Goal: Check status: Check status

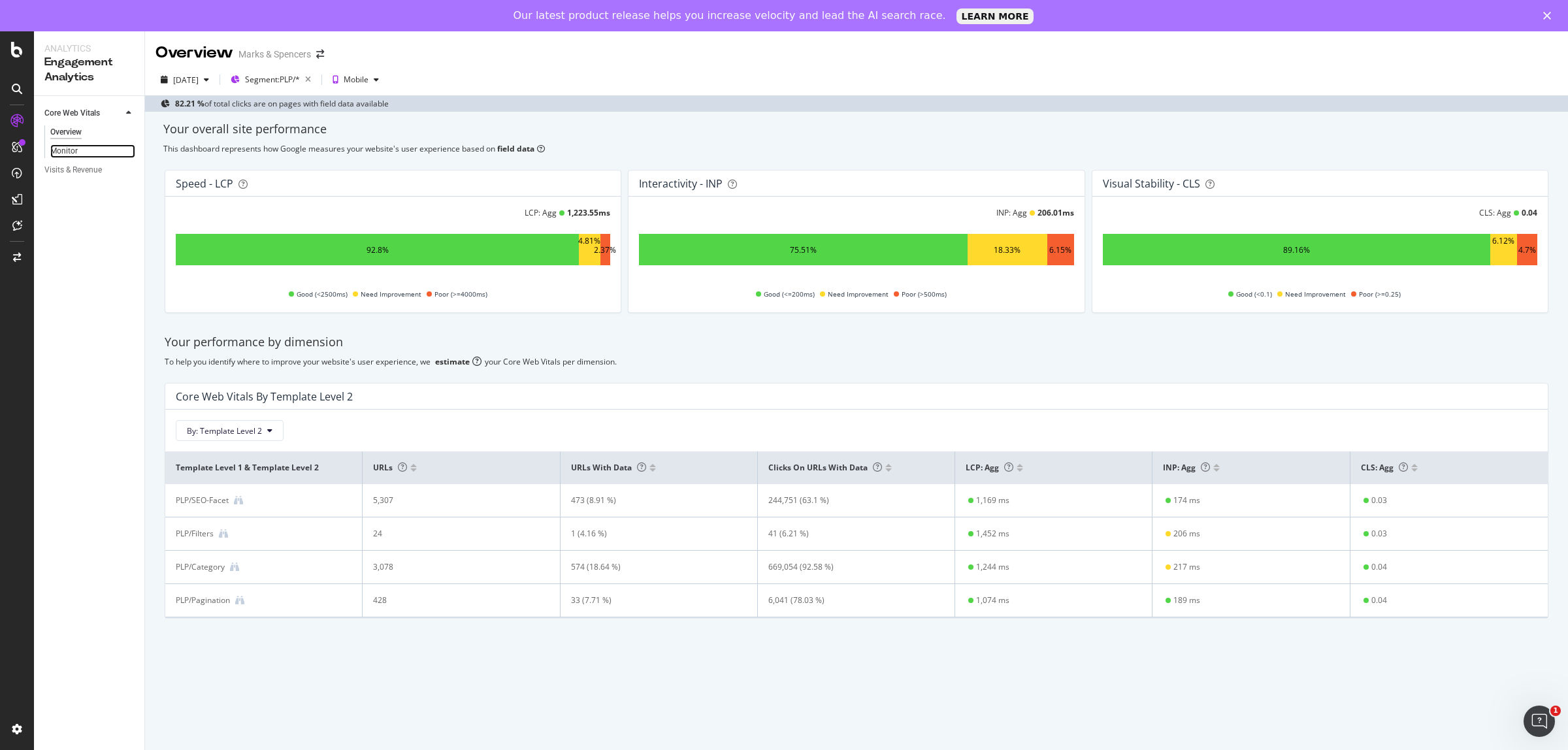
click at [82, 148] on link "Monitor" at bounding box center [93, 151] width 85 height 14
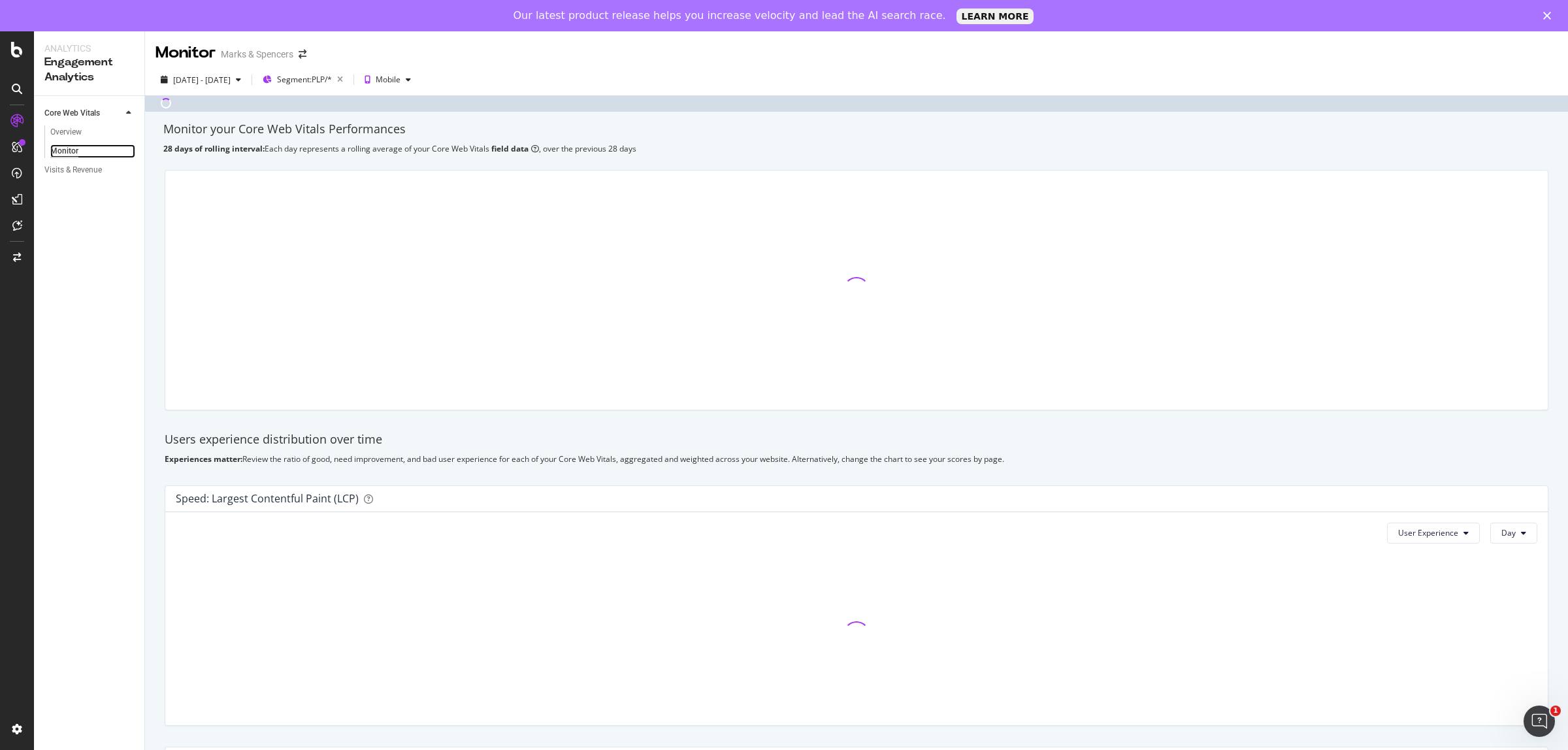
click at [74, 146] on div "Monitor" at bounding box center [64, 151] width 28 height 14
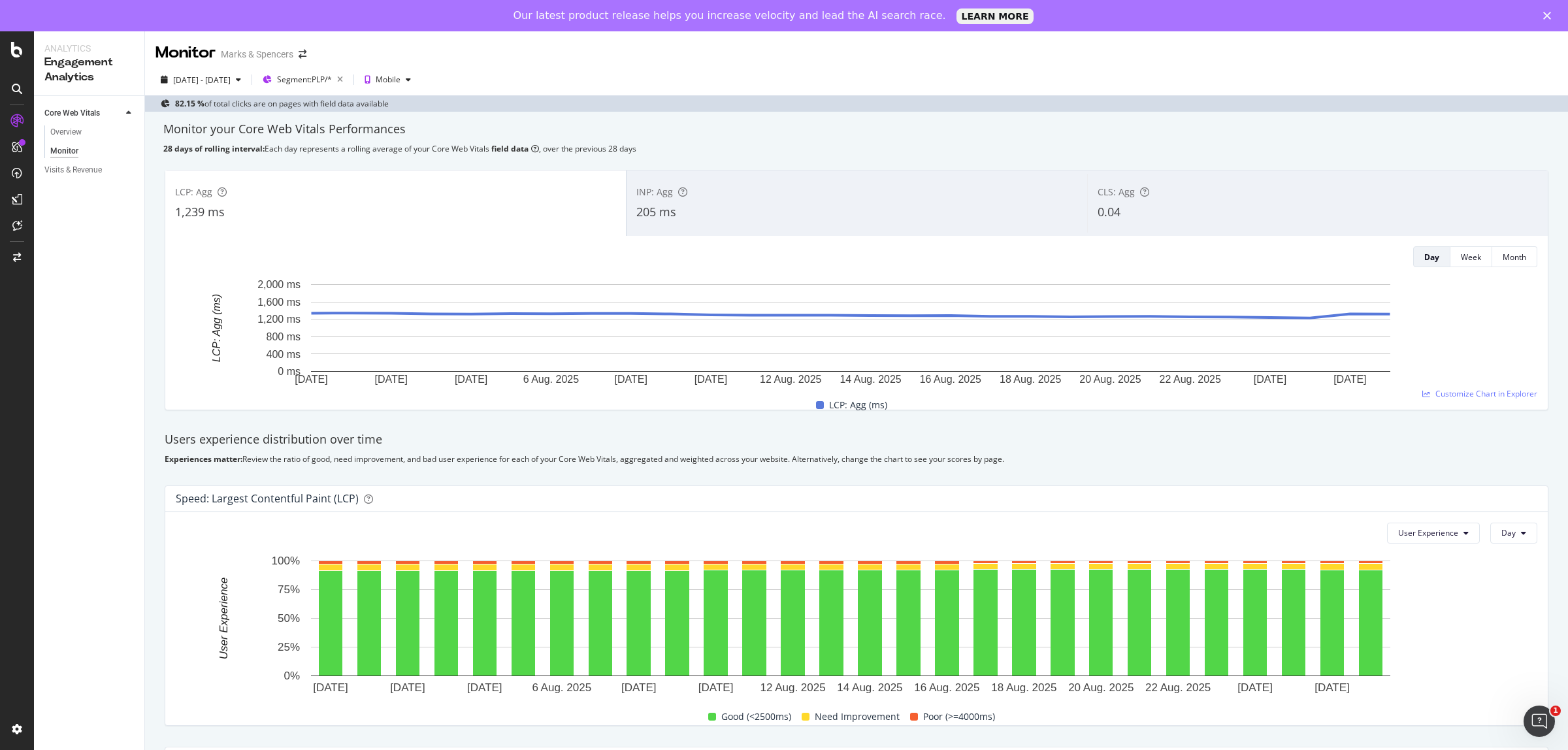
click at [773, 202] on div "INP: Agg 205 ms" at bounding box center [856, 203] width 461 height 59
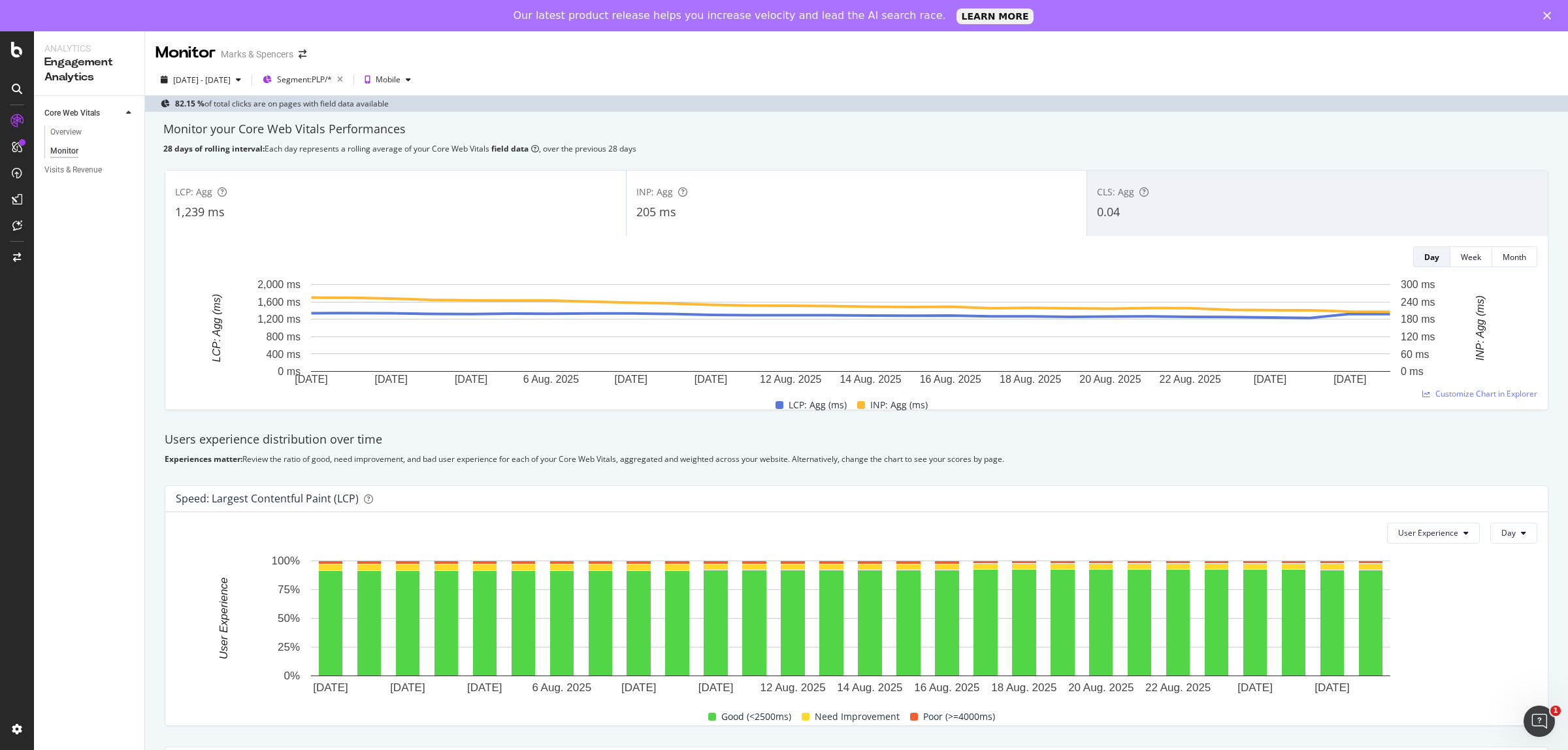
click at [455, 207] on div "1,239 ms" at bounding box center [395, 212] width 441 height 17
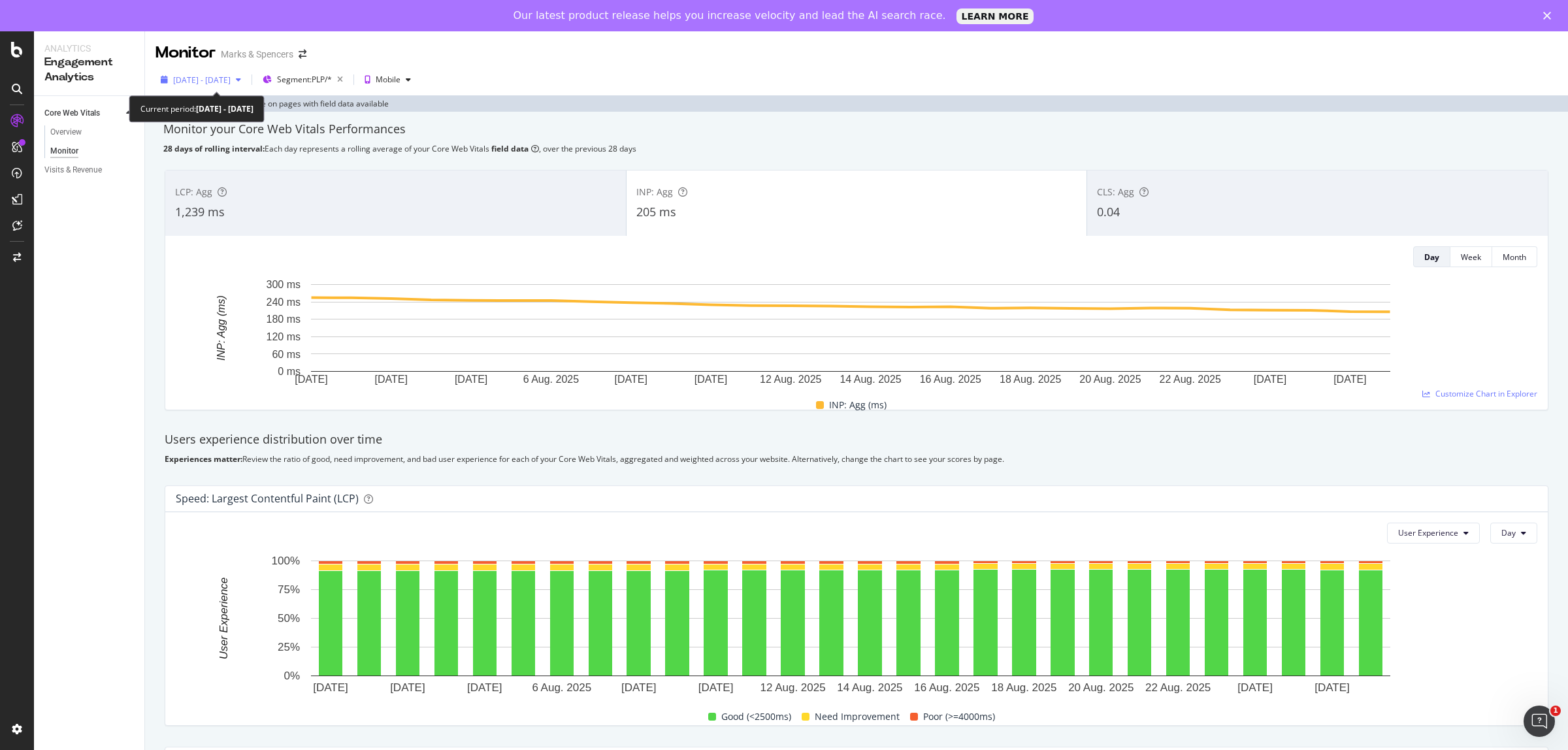
click at [231, 77] on span "[DATE] - [DATE]" at bounding box center [202, 80] width 58 height 11
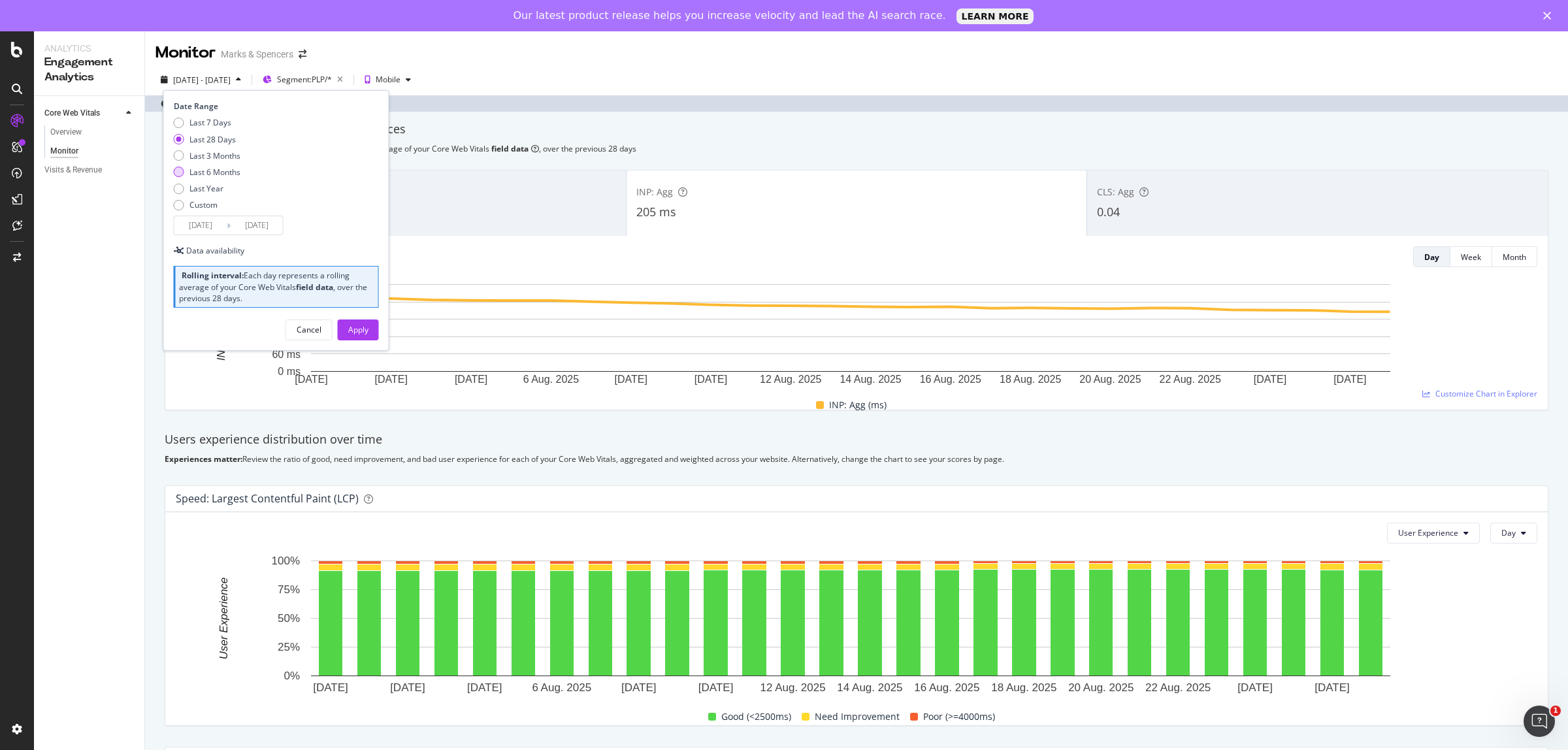
click at [205, 168] on div "Last 6 Months" at bounding box center [215, 172] width 51 height 11
type input "[DATE]"
click at [348, 331] on div "Apply" at bounding box center [358, 330] width 20 height 11
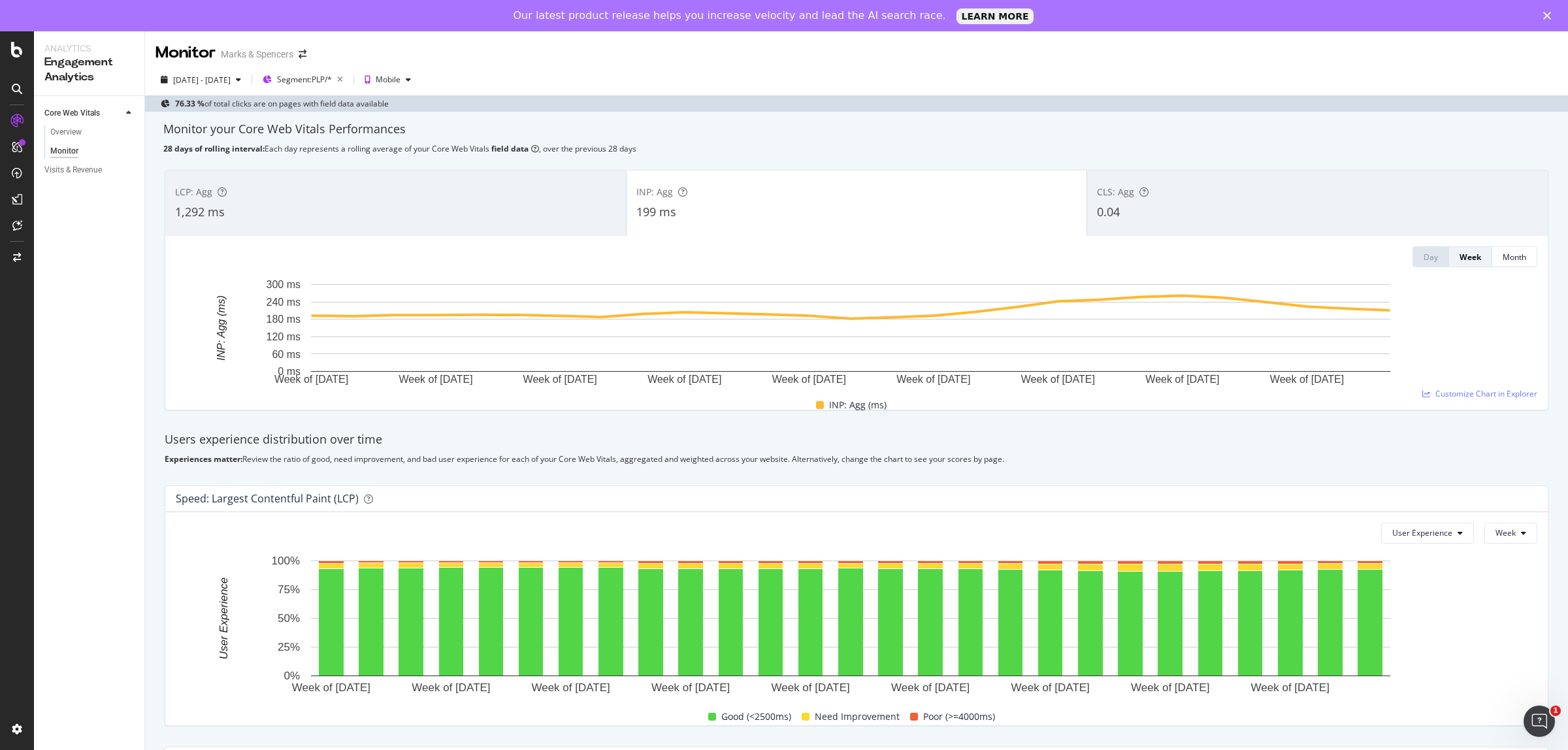
click at [113, 433] on div "Core Web Vitals Overview Monitor Visits & Revenue" at bounding box center [89, 439] width 110 height 686
